Goal: Information Seeking & Learning: Learn about a topic

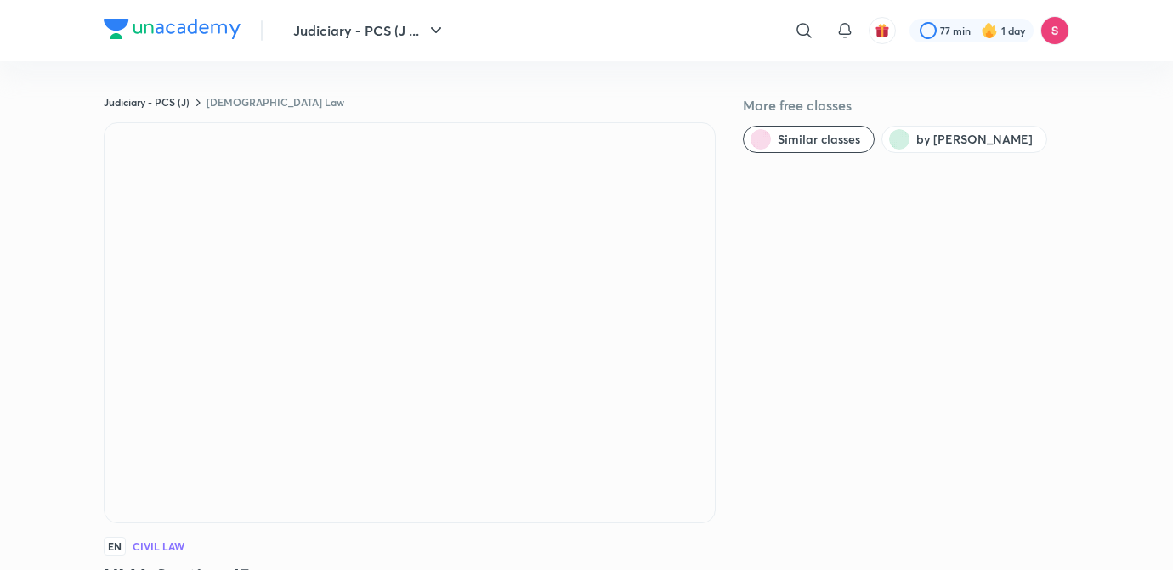
scroll to position [151, 0]
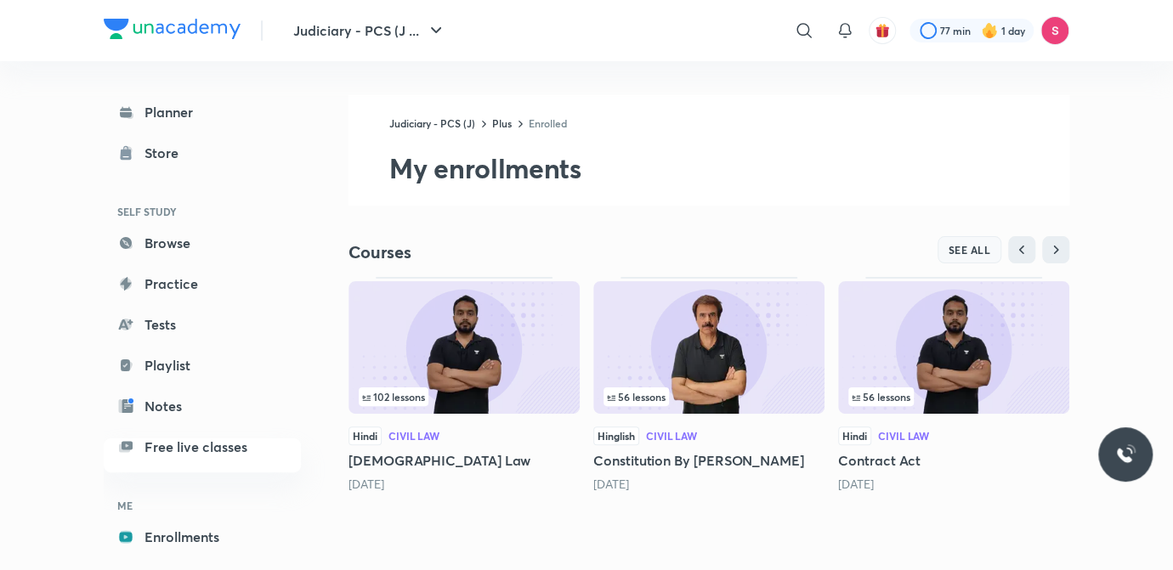
click at [964, 252] on span "SEE ALL" at bounding box center [969, 250] width 42 height 12
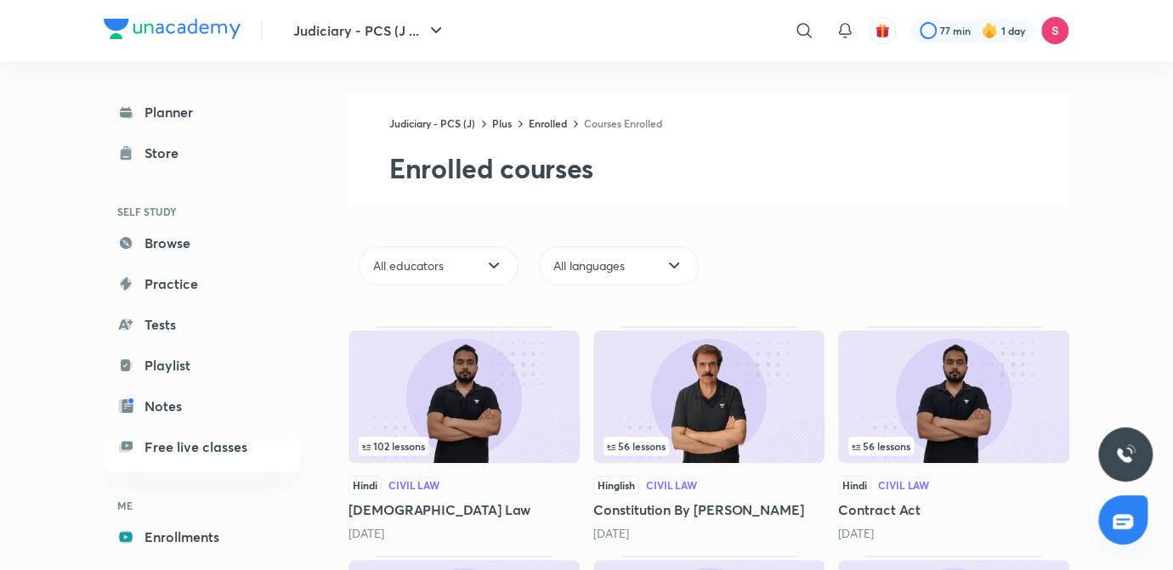
click at [460, 382] on img at bounding box center [463, 397] width 231 height 133
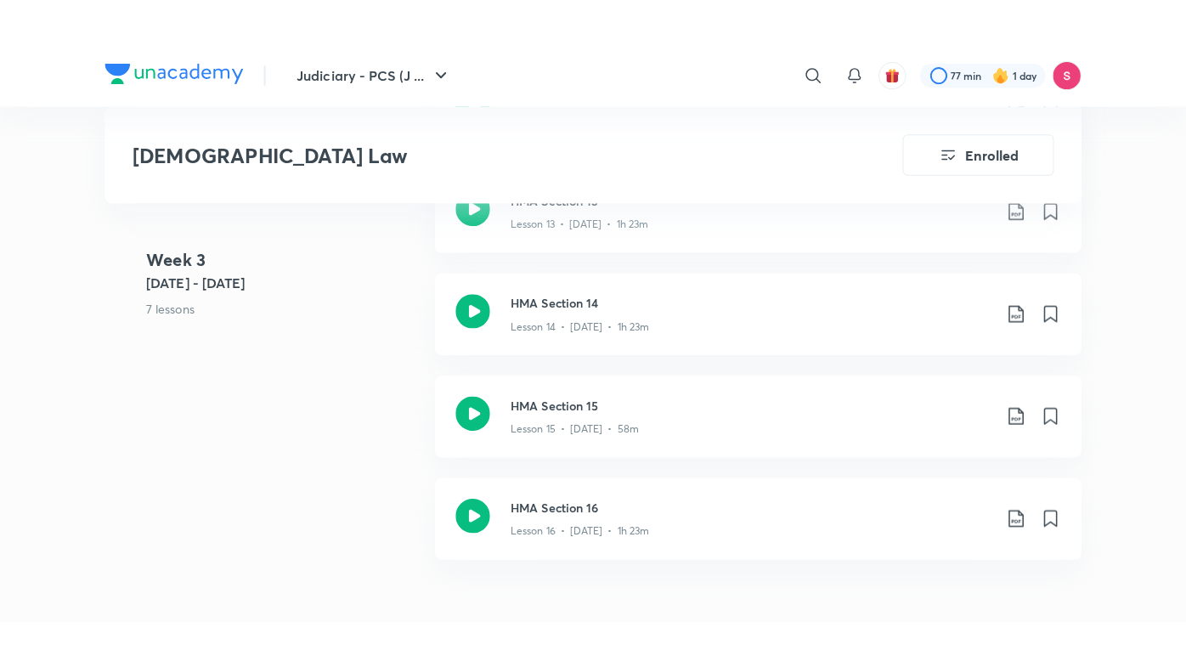
scroll to position [2431, 0]
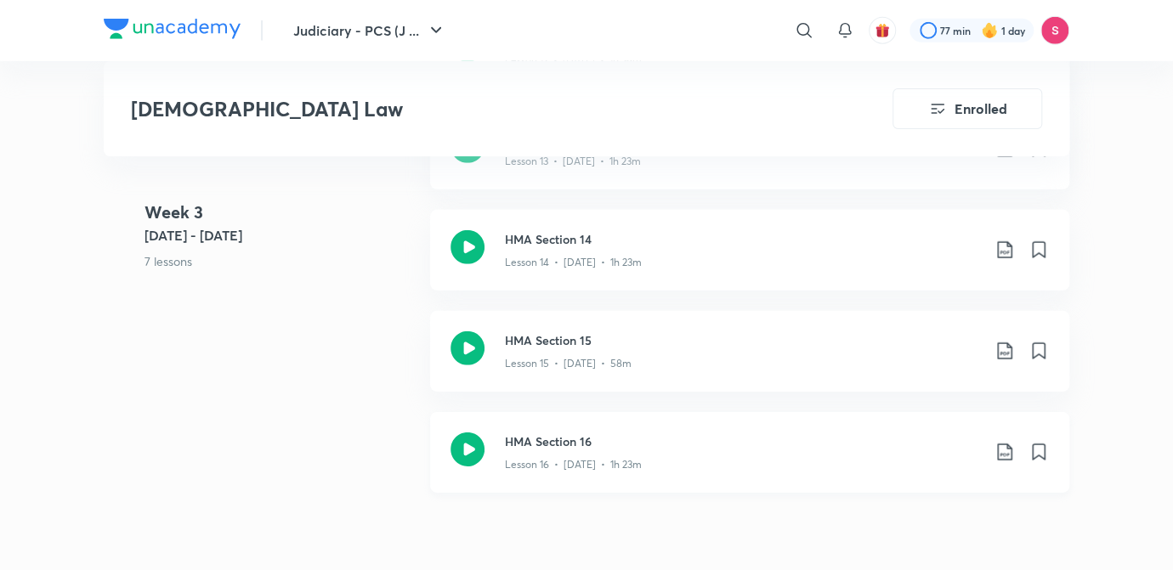
click at [597, 450] on div "Lesson 16 • [DATE] • 1h 23m" at bounding box center [743, 461] width 476 height 22
click at [591, 433] on h3 "HMA Section 16" at bounding box center [743, 442] width 476 height 18
